Goal: Information Seeking & Learning: Learn about a topic

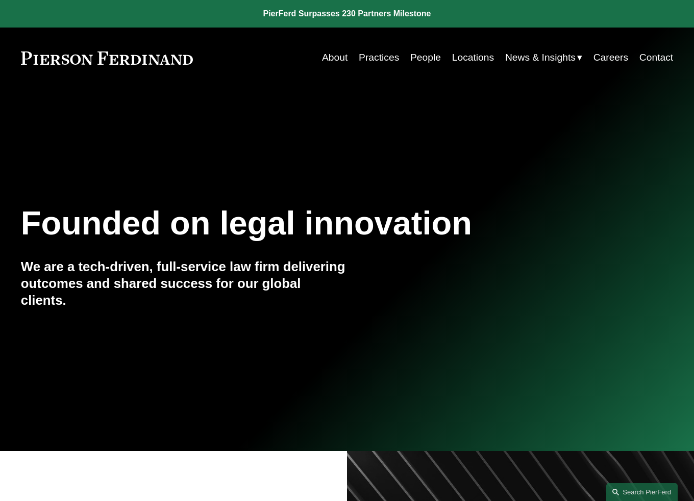
click at [417, 61] on link "People" at bounding box center [425, 58] width 31 height 20
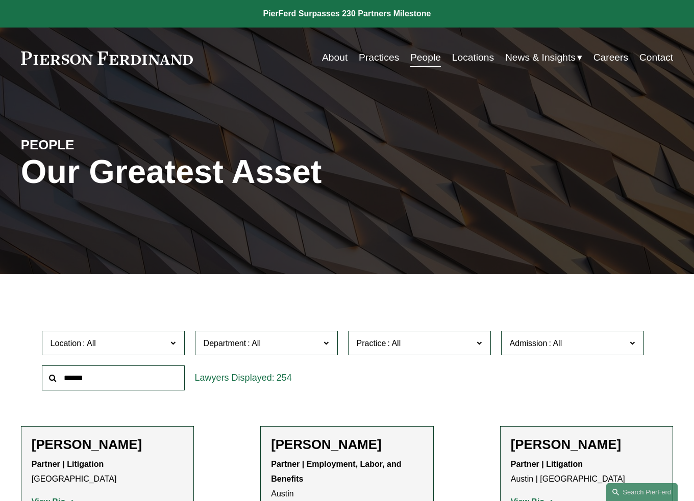
click at [139, 348] on span "Location" at bounding box center [109, 344] width 117 height 14
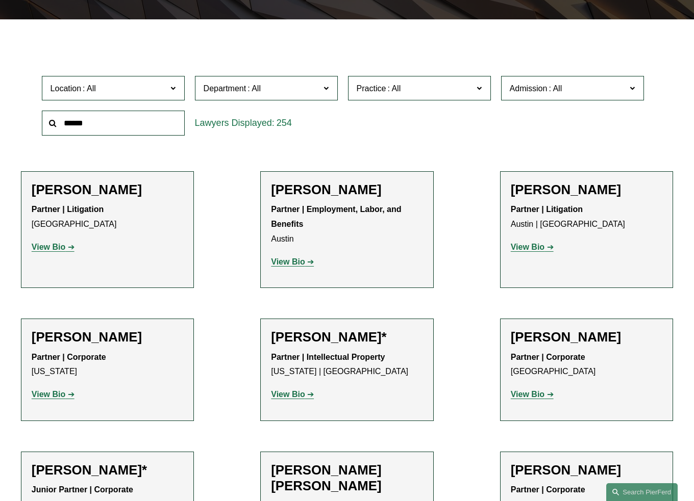
scroll to position [319, 0]
click at [0, 0] on link "Northern Virginia" at bounding box center [0, 0] width 0 height 0
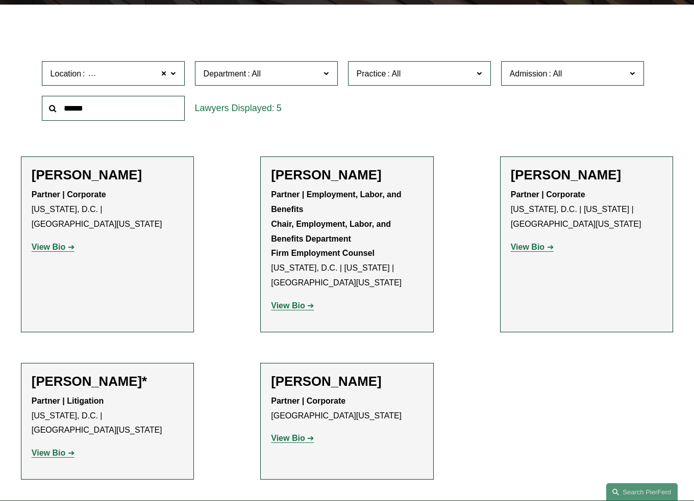
scroll to position [271, 0]
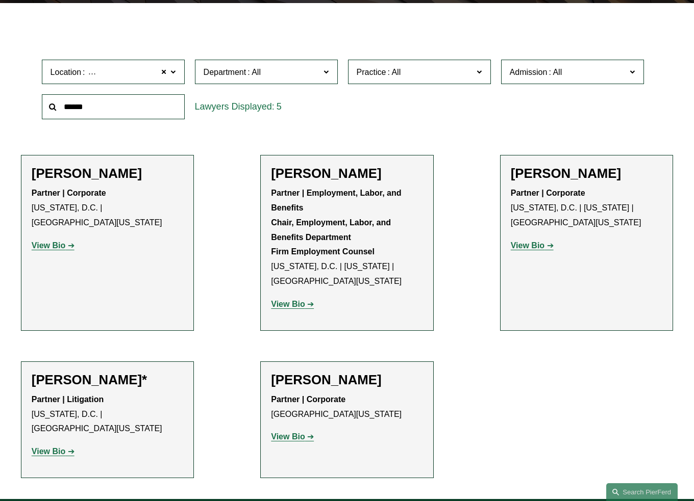
click at [62, 447] on strong "View Bio" at bounding box center [49, 451] width 34 height 9
click at [132, 108] on input "text" at bounding box center [113, 106] width 143 height 25
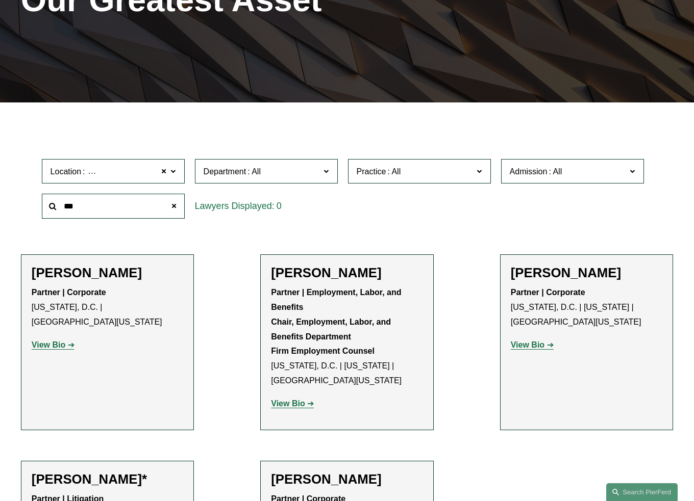
scroll to position [169, 0]
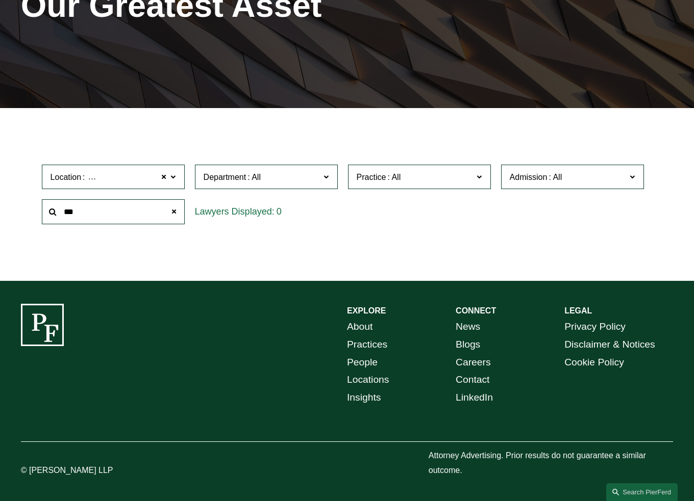
drag, startPoint x: 122, startPoint y: 210, endPoint x: 57, endPoint y: 209, distance: 65.8
click at [57, 209] on div "***" at bounding box center [113, 211] width 143 height 25
type input "*******"
click at [162, 174] on span at bounding box center [164, 176] width 6 height 13
click at [139, 202] on input "*******" at bounding box center [113, 211] width 143 height 25
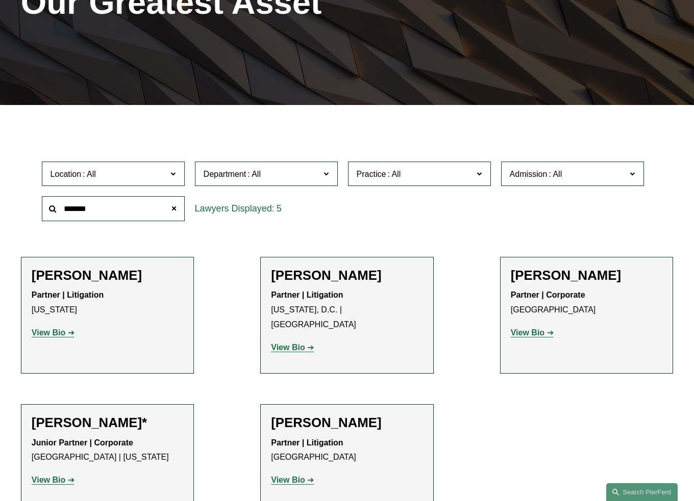
click at [307, 343] on link "View Bio" at bounding box center [292, 347] width 43 height 9
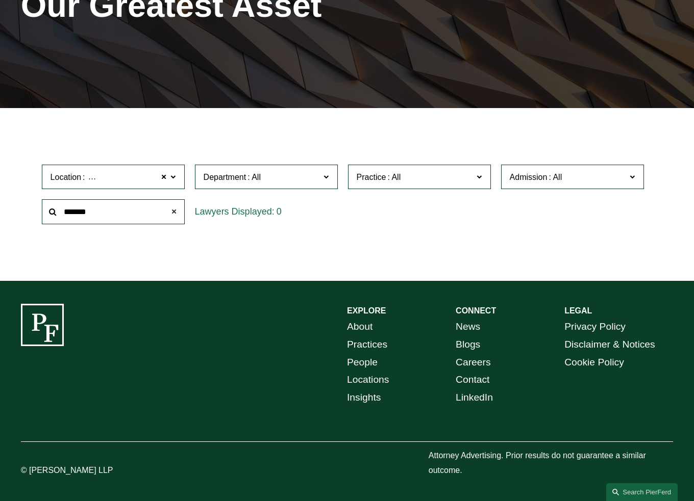
click at [174, 208] on span at bounding box center [174, 212] width 20 height 20
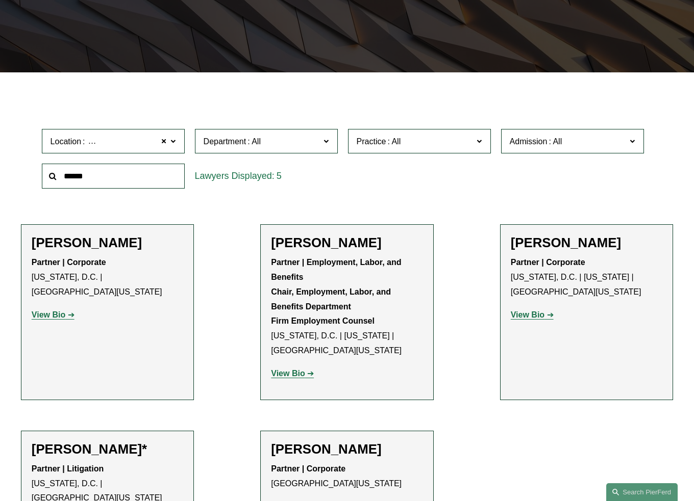
scroll to position [271, 0]
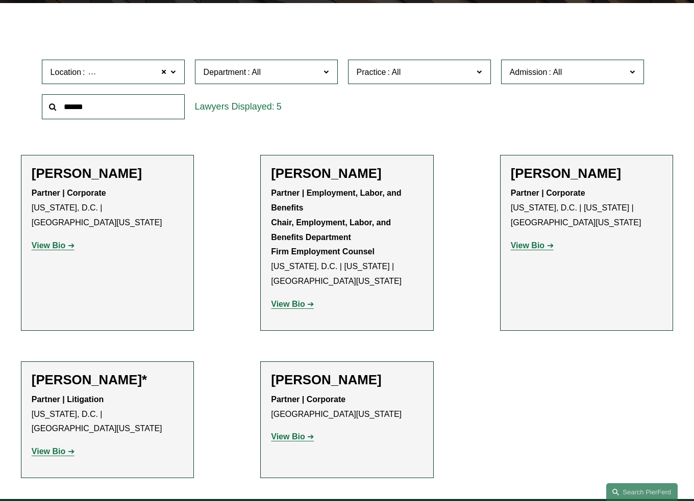
click at [55, 447] on strong "View Bio" at bounding box center [49, 451] width 34 height 9
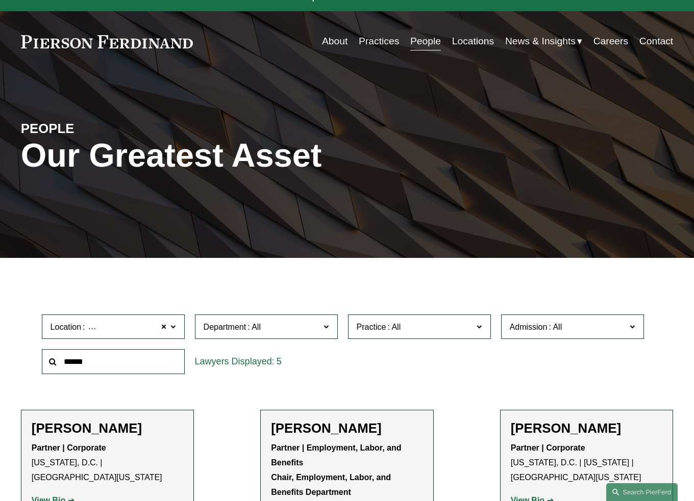
scroll to position [0, 0]
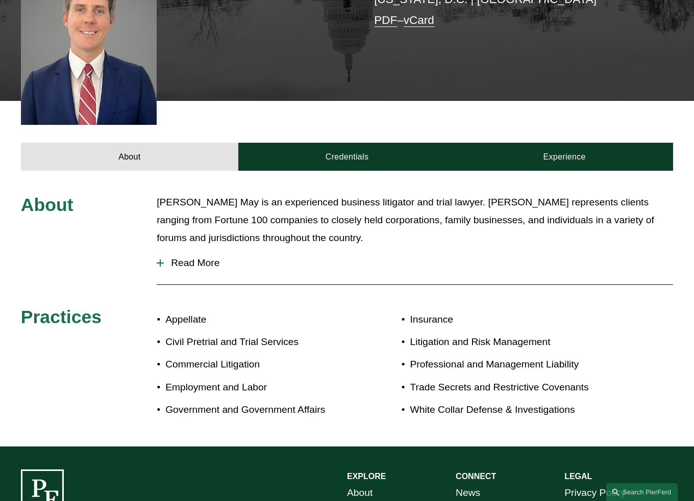
scroll to position [306, 0]
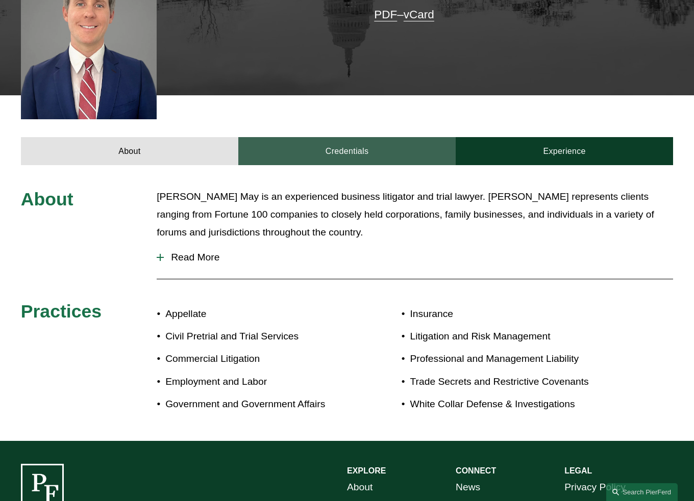
click at [368, 137] on link "Credentials" at bounding box center [346, 151] width 217 height 28
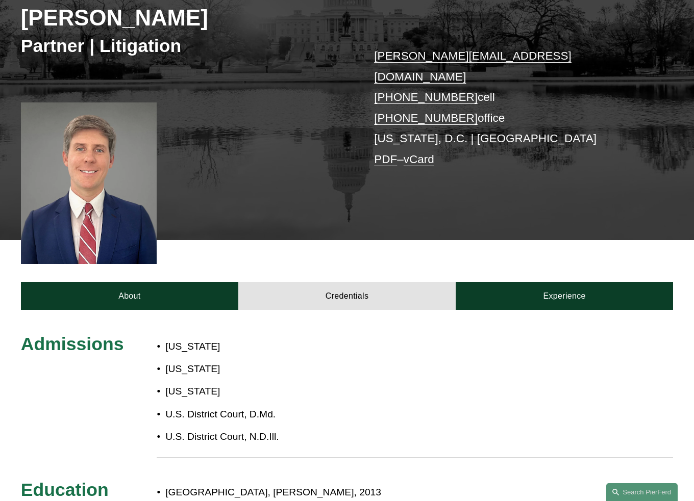
scroll to position [153, 0]
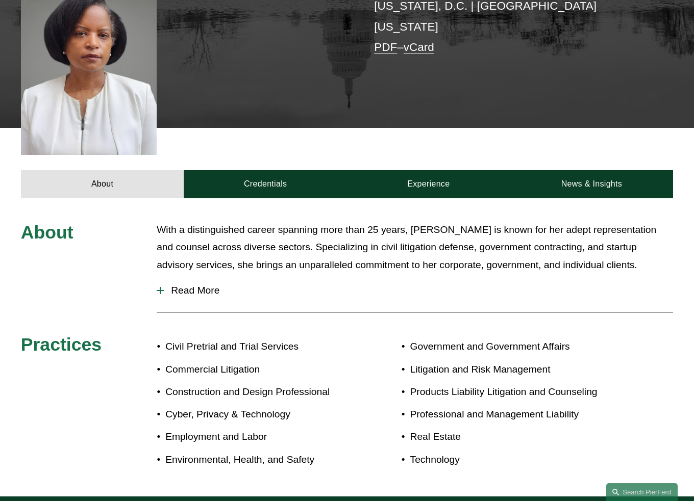
scroll to position [271, 0]
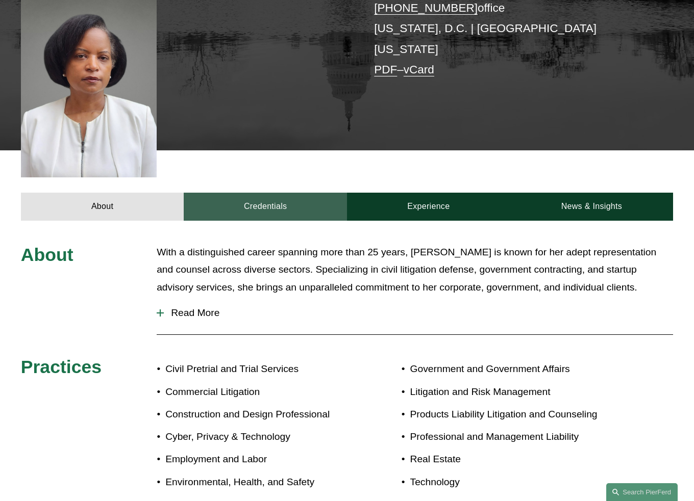
click at [265, 193] on link "Credentials" at bounding box center [265, 207] width 163 height 28
